Goal: Information Seeking & Learning: Learn about a topic

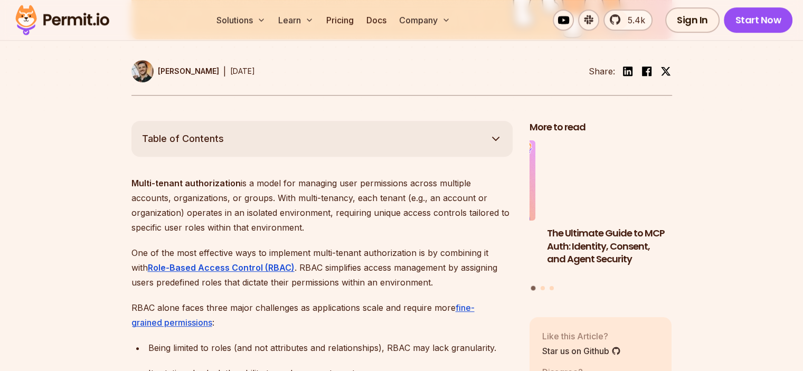
scroll to position [527, 0]
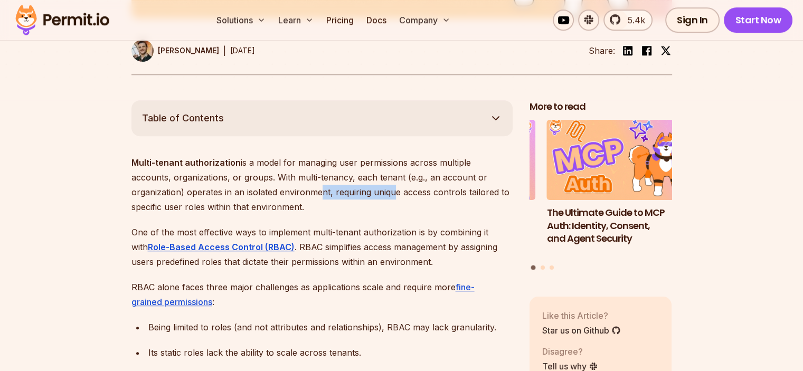
drag, startPoint x: 258, startPoint y: 200, endPoint x: 335, endPoint y: 208, distance: 78.0
click at [335, 208] on p "Multi-tenant authorization is a model for managing user permissions across mult…" at bounding box center [321, 184] width 381 height 59
click at [460, 189] on p "Multi-tenant authorization is a model for managing user permissions across mult…" at bounding box center [321, 184] width 381 height 59
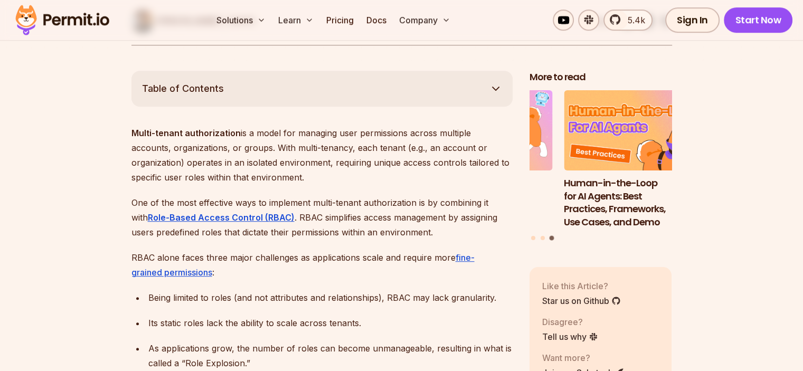
scroll to position [570, 0]
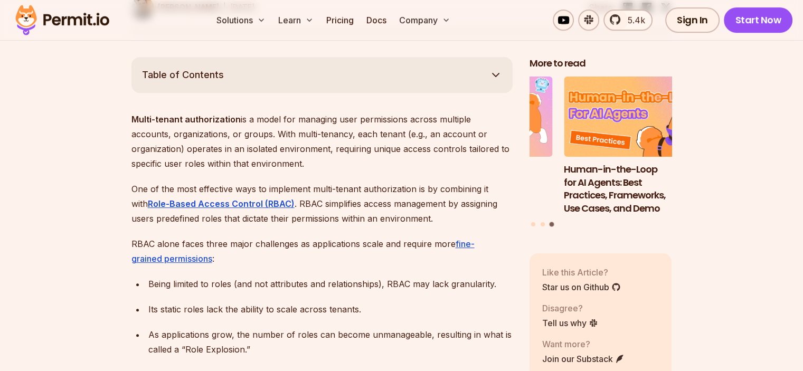
click at [210, 171] on p "Multi-tenant authorization is a model for managing user permissions across mult…" at bounding box center [321, 141] width 381 height 59
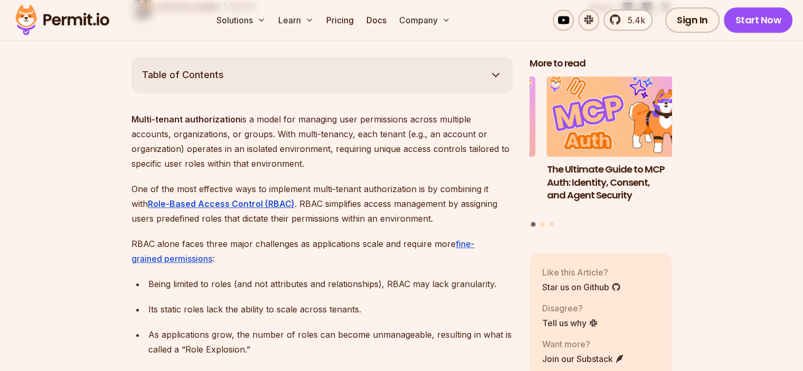
scroll to position [624, 0]
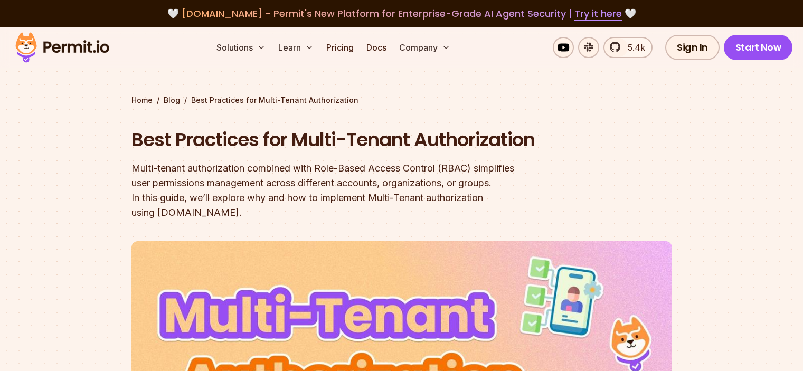
scroll to position [624, 0]
